Goal: Ask a question

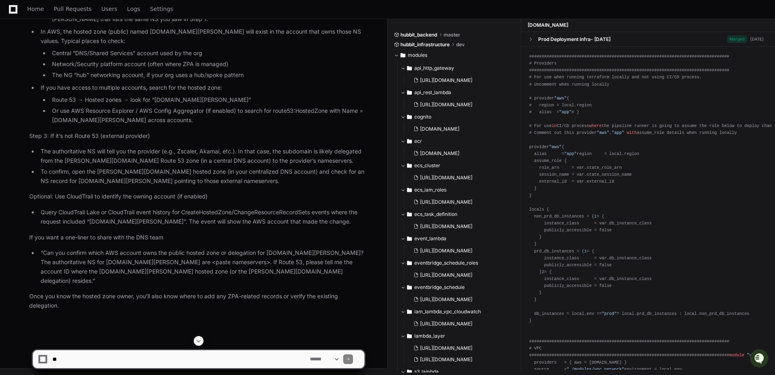
click at [91, 362] on textarea at bounding box center [179, 359] width 257 height 18
paste textarea "**********"
click at [53, 361] on textarea at bounding box center [179, 359] width 257 height 18
type textarea "**********"
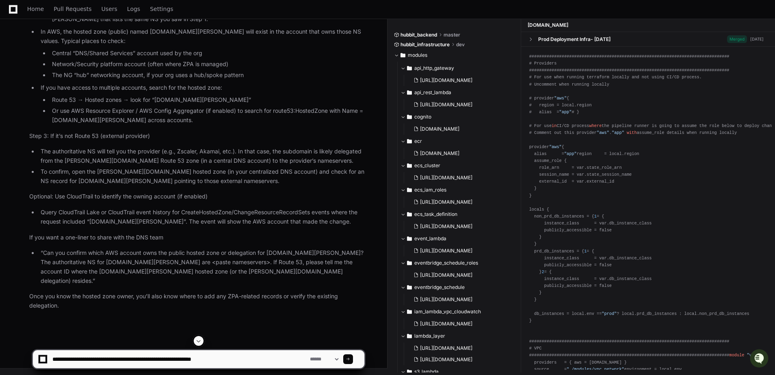
drag, startPoint x: 354, startPoint y: 358, endPoint x: 220, endPoint y: 1, distance: 381.3
click at [350, 358] on span at bounding box center [348, 359] width 4 height 4
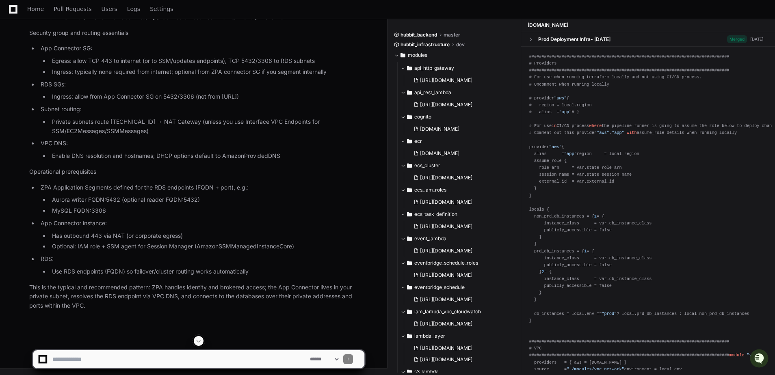
click at [202, 341] on button at bounding box center [199, 341] width 10 height 10
click at [86, 358] on textarea at bounding box center [179, 359] width 257 height 18
type textarea "**********"
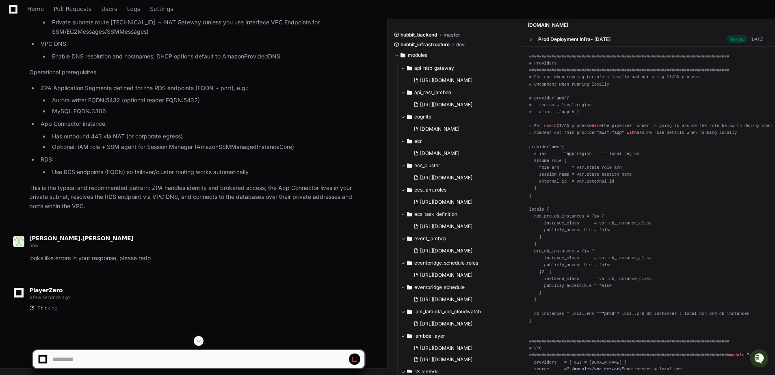
scroll to position [88241, 0]
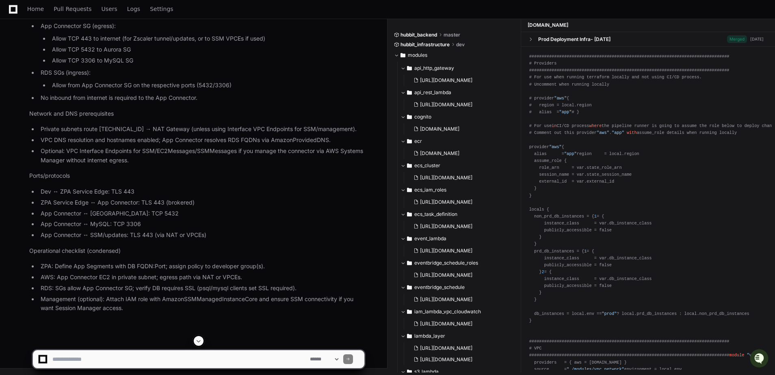
click at [198, 341] on span at bounding box center [198, 341] width 6 height 6
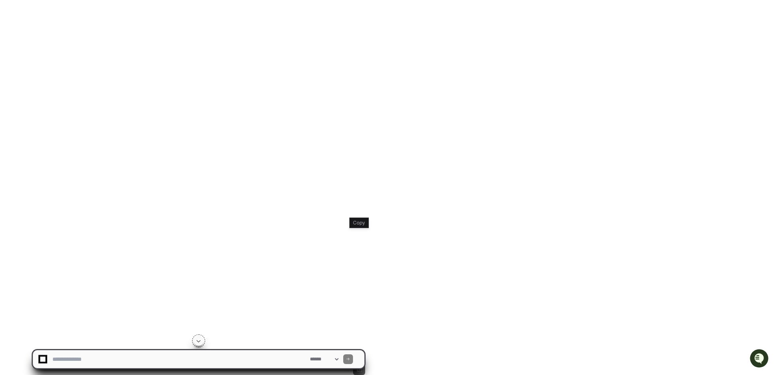
click at [358, 363] on button at bounding box center [359, 369] width 12 height 12
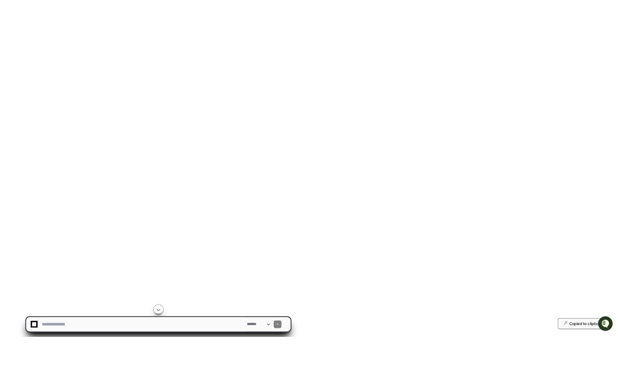
scroll to position [90013, 0]
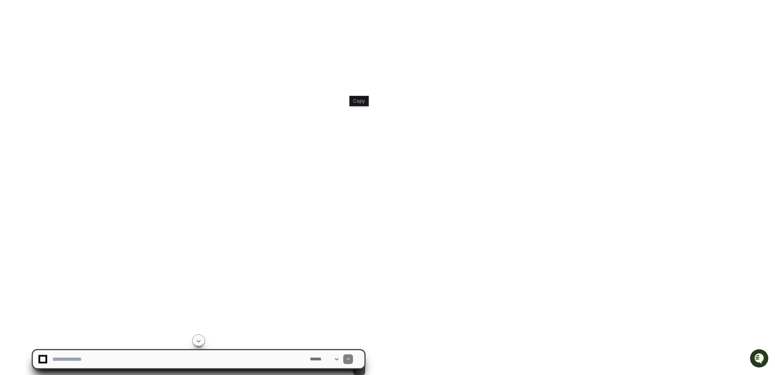
click at [359, 363] on button at bounding box center [359, 369] width 12 height 12
click at [347, 363] on button at bounding box center [347, 369] width 12 height 12
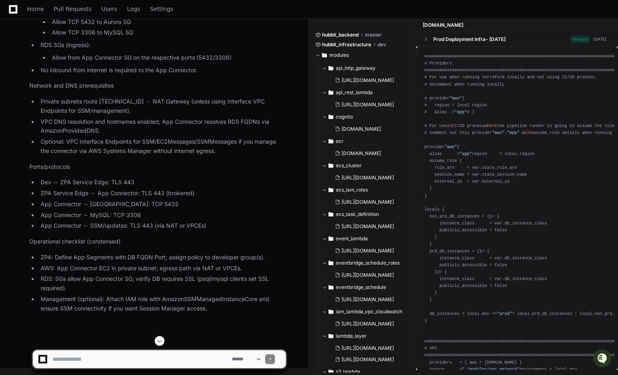
click at [161, 341] on span at bounding box center [159, 341] width 6 height 6
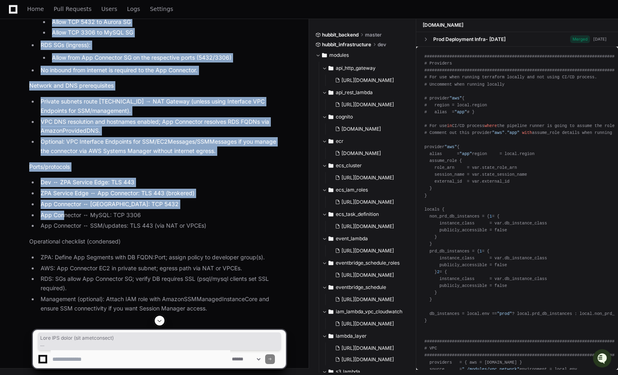
scroll to position [92836, 0]
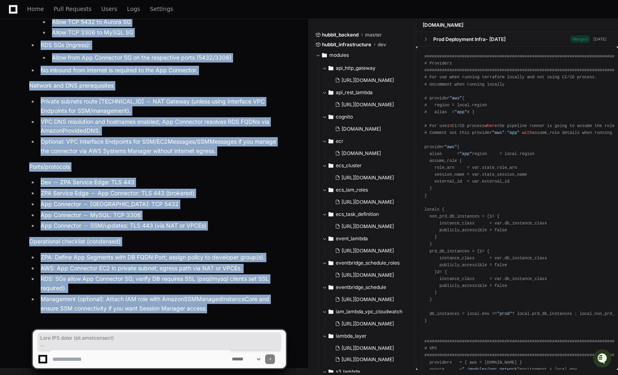
drag, startPoint x: 30, startPoint y: 106, endPoint x: 217, endPoint y: 307, distance: 274.9
copy article "Lore IPS dolor (sit ametconsect) Adipiscinge Seddoeiu tempori ut LABO etd Magn:…"
click at [225, 228] on li "App Connector ↔ SSM/updates: TLS 443 (via NAT or VPCEs)" at bounding box center [162, 225] width 248 height 9
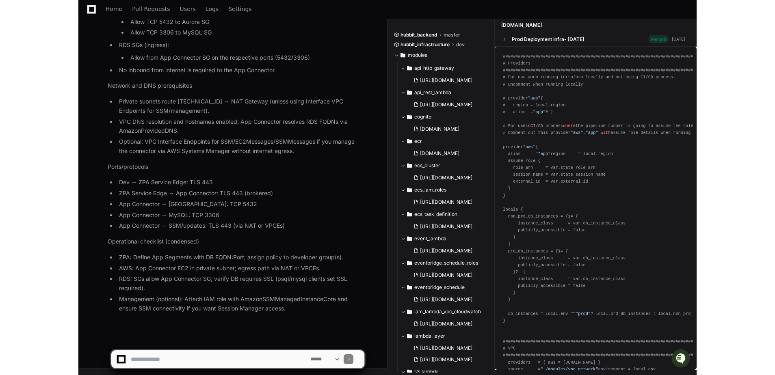
scroll to position [90338, 0]
